Goal: Navigation & Orientation: Go to known website

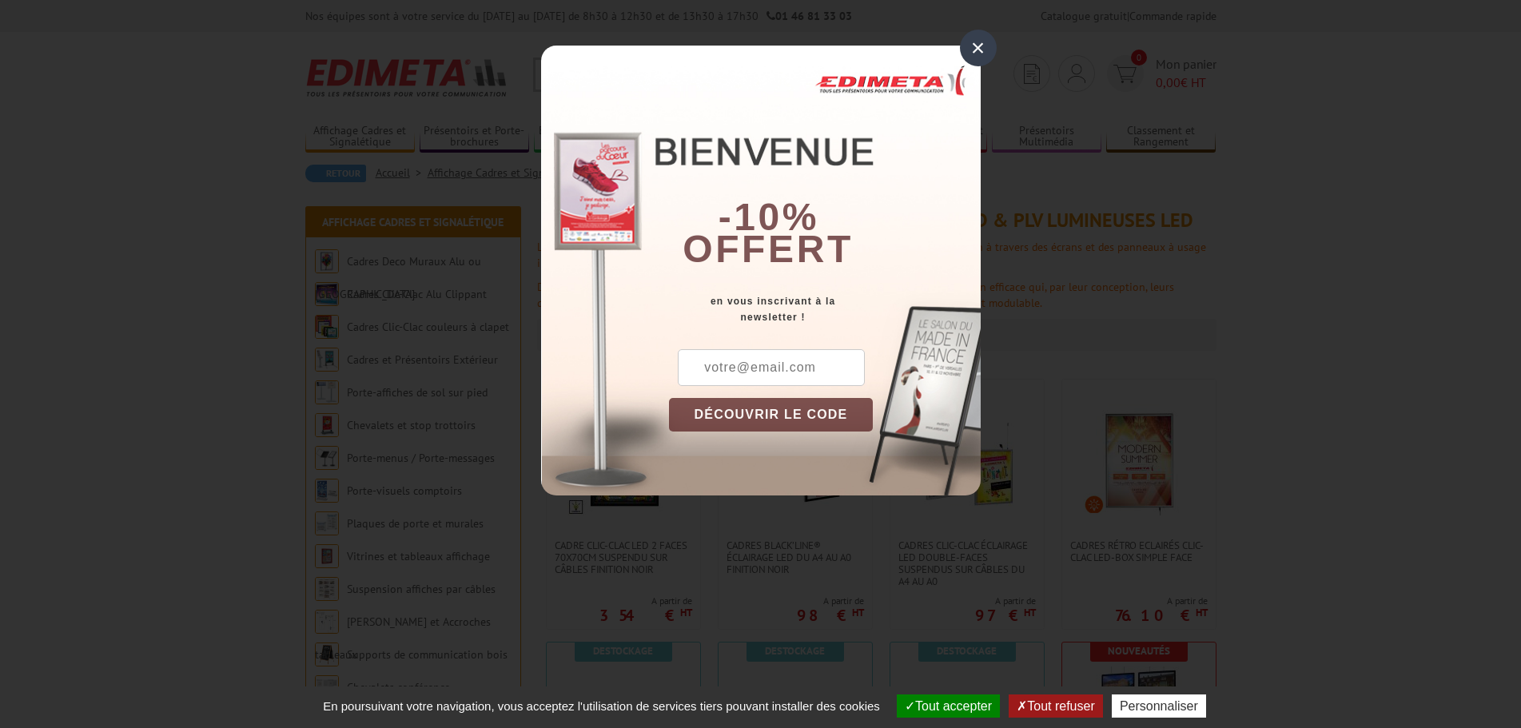
click at [985, 48] on div "×" at bounding box center [978, 48] width 37 height 37
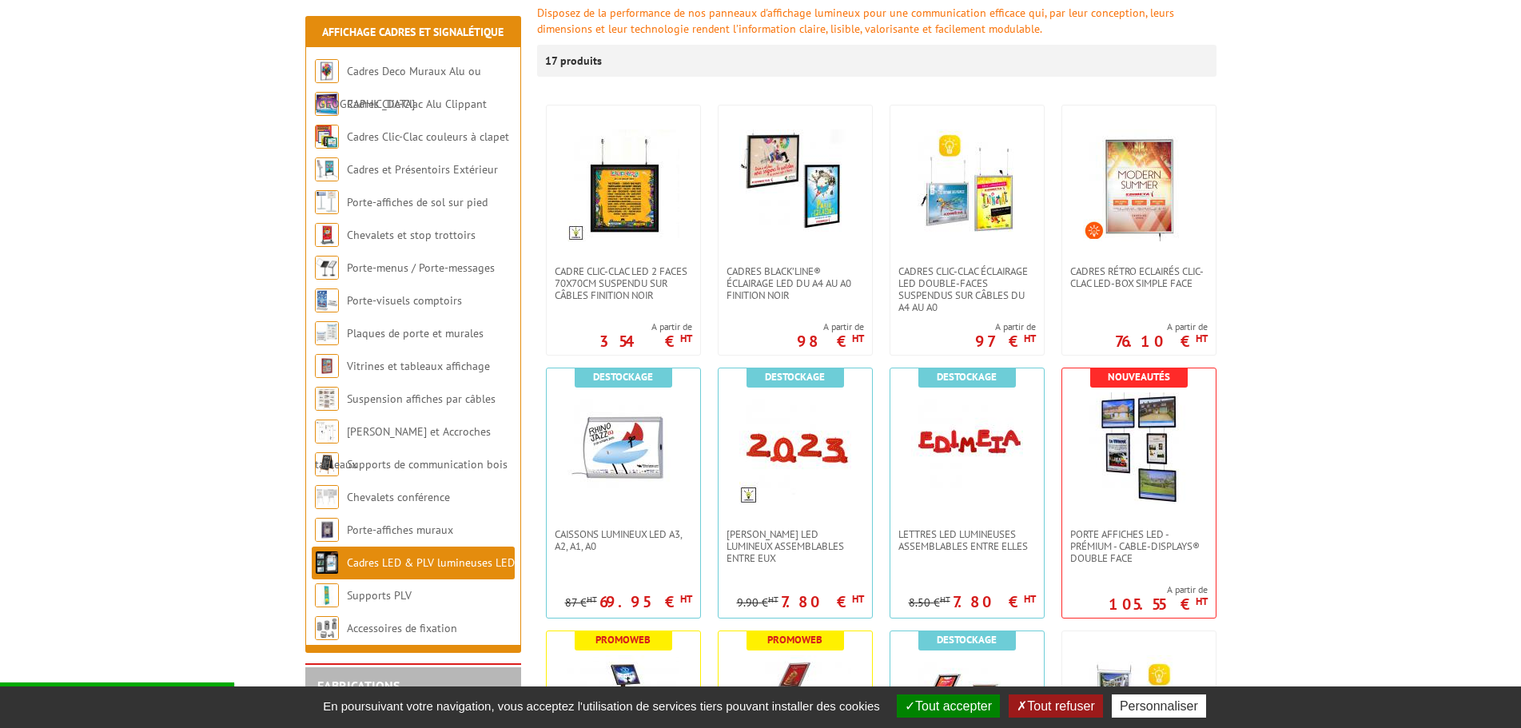
scroll to position [533, 0]
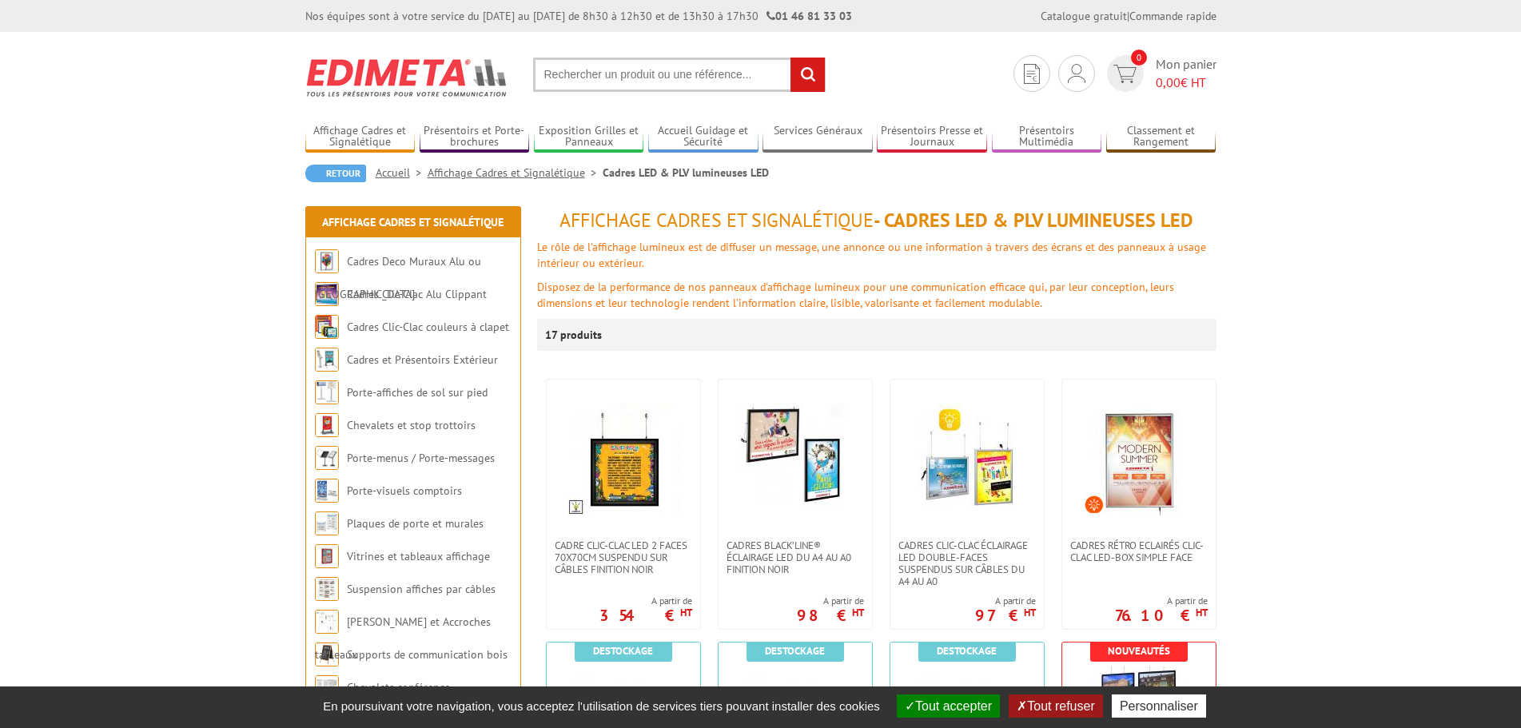
click at [385, 170] on link "Accueil" at bounding box center [402, 172] width 52 height 14
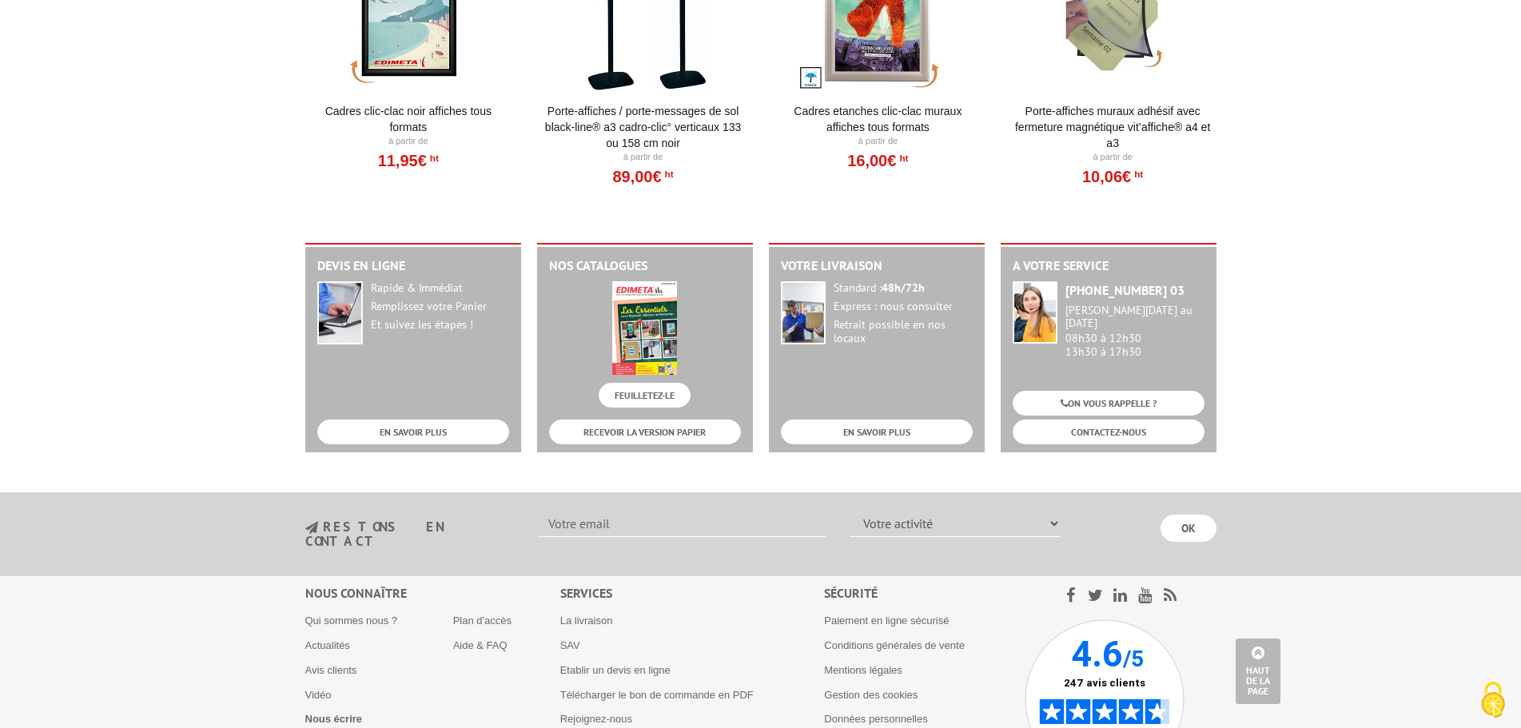
scroll to position [1986, 0]
